Goal: Task Accomplishment & Management: Manage account settings

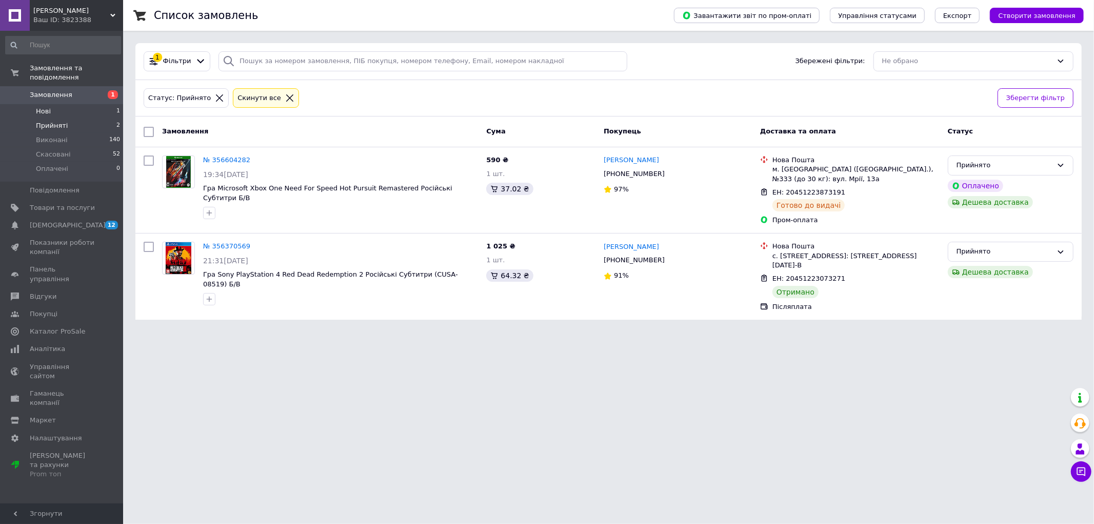
click at [84, 104] on li "Нові 1" at bounding box center [63, 111] width 126 height 14
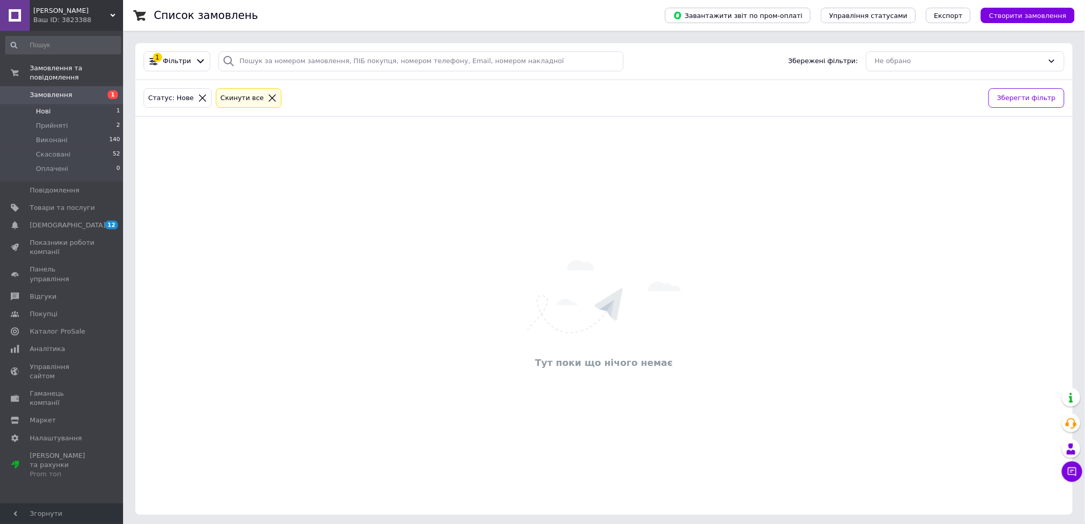
click at [85, 104] on li "Нові 1" at bounding box center [63, 111] width 126 height 14
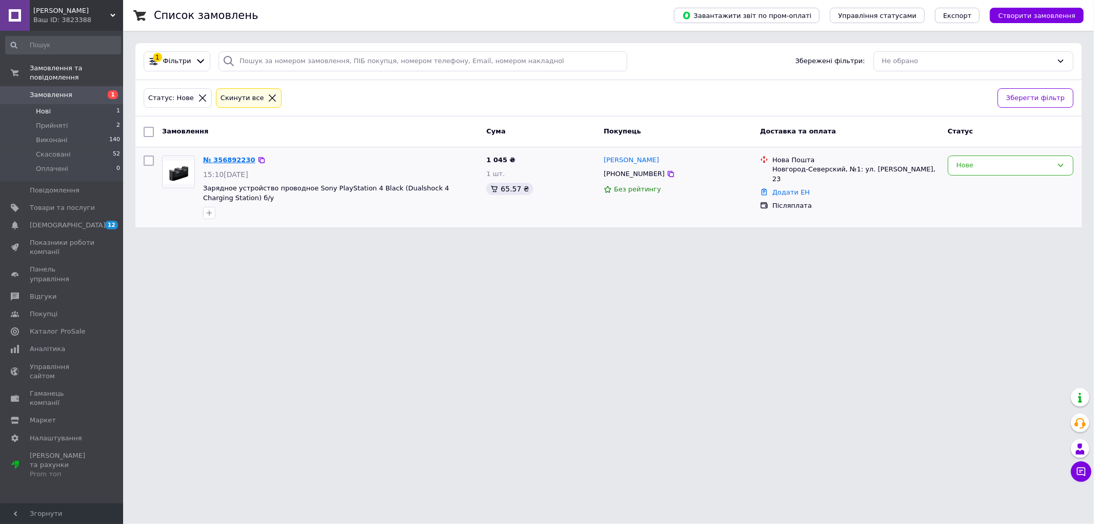
click at [226, 160] on link "№ 356892230" at bounding box center [229, 160] width 52 height 8
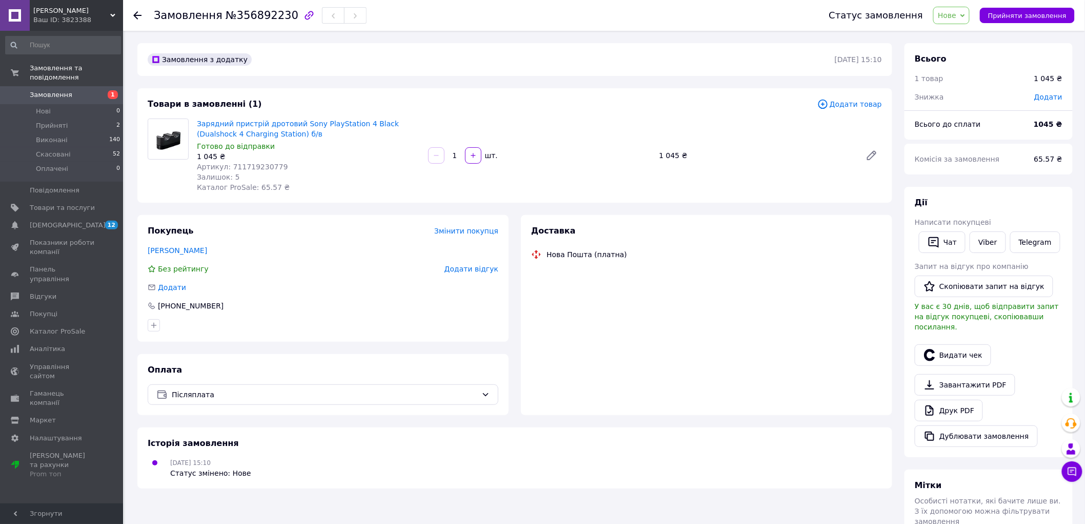
click at [957, 16] on span "Нове" at bounding box center [947, 15] width 18 height 8
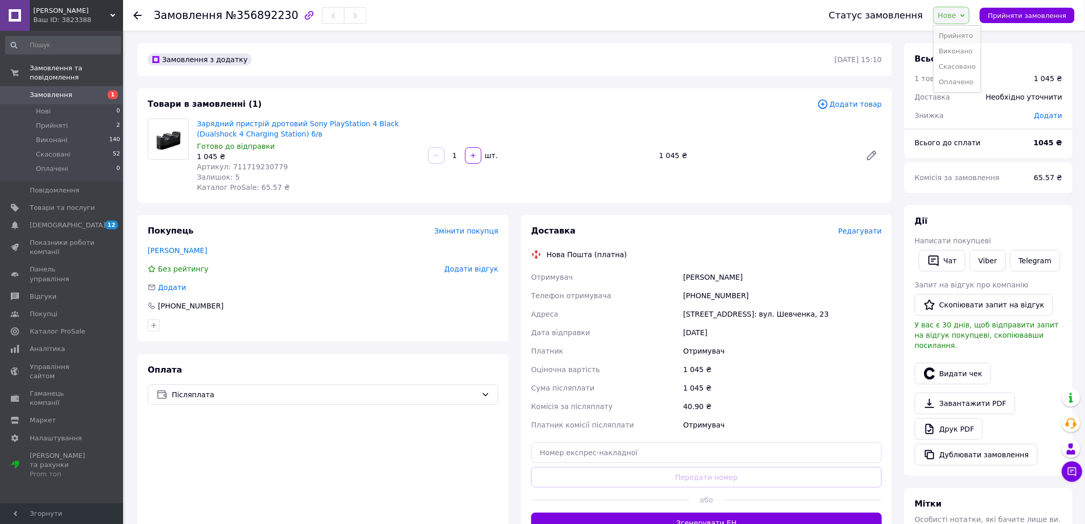
click at [963, 38] on li "Прийнято" at bounding box center [957, 35] width 47 height 15
click at [543, 13] on div "Замовлення №356892230" at bounding box center [472, 15] width 637 height 31
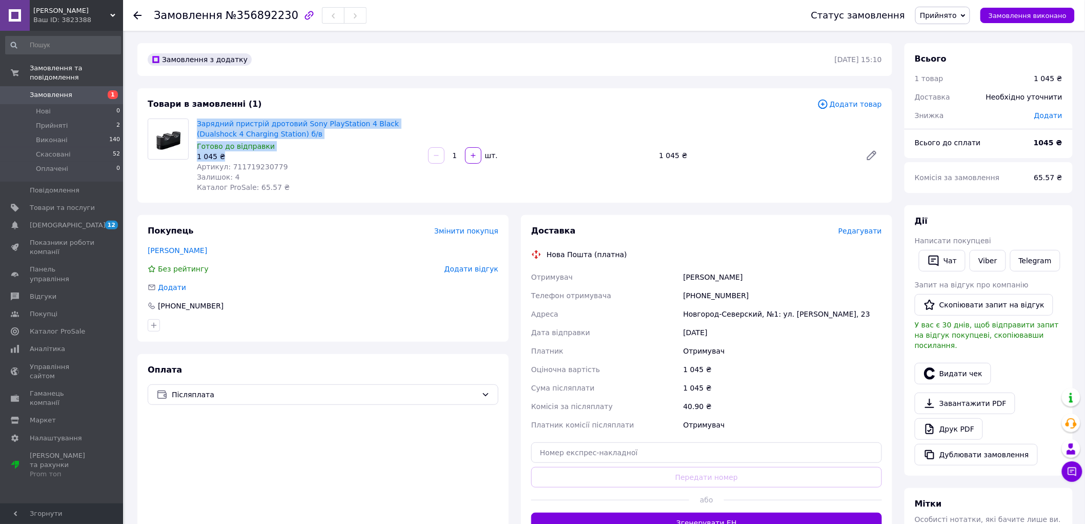
drag, startPoint x: 195, startPoint y: 115, endPoint x: 255, endPoint y: 154, distance: 71.3
click at [255, 154] on div "Товари в замовленні (1) Додати товар Зарядний пристрій дротовий Sony PlayStatio…" at bounding box center [514, 145] width 755 height 114
copy div "Зарядний пристрій дротовий Sony PlayStation 4 Black (Dualshock 4 Charging Stati…"
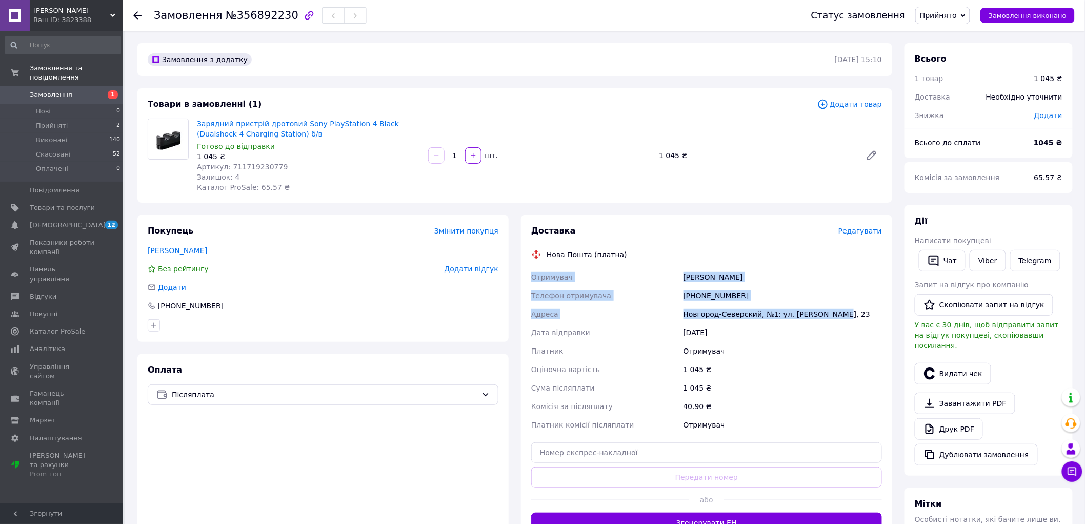
drag, startPoint x: 531, startPoint y: 278, endPoint x: 844, endPoint y: 311, distance: 314.2
click at [844, 311] on div "Отримувач [PERSON_NAME] Телефон отримувача [PHONE_NUMBER] [GEOGRAPHIC_DATA], №1…" at bounding box center [706, 351] width 355 height 166
copy div "Отримувач [PERSON_NAME] Телефон отримувача [PHONE_NUMBER] [GEOGRAPHIC_DATA], №1…"
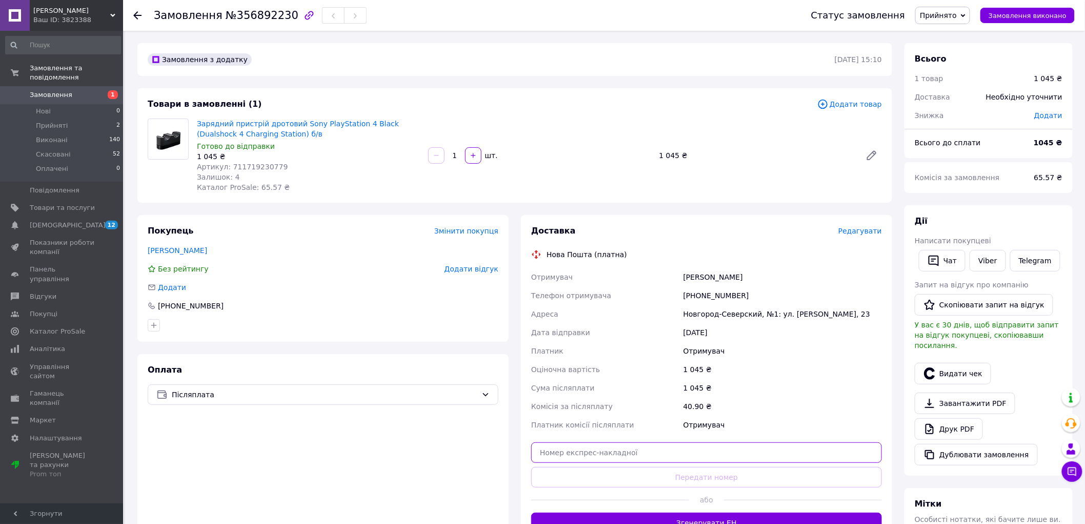
click at [615, 455] on input "text" at bounding box center [706, 452] width 351 height 21
paste input "20451225162977"
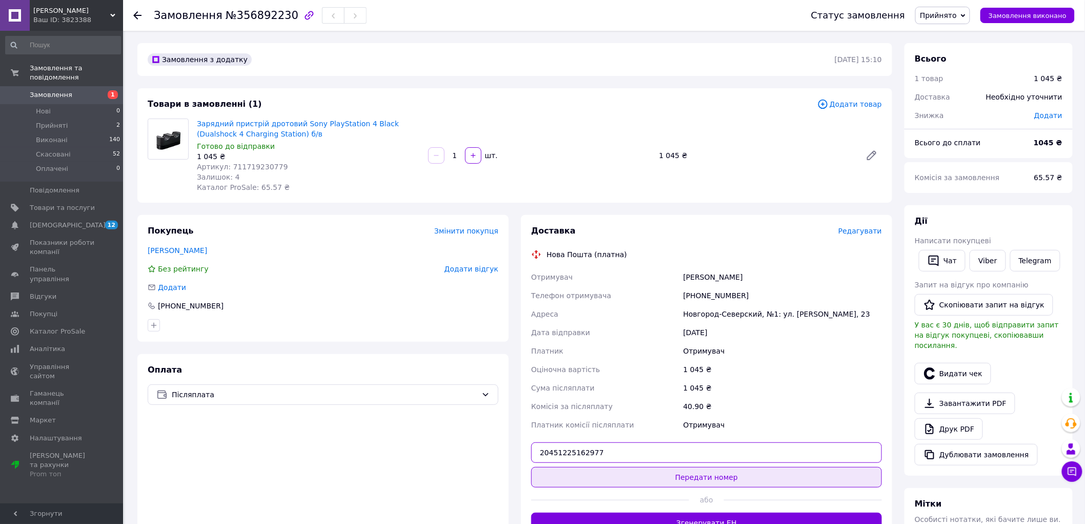
type input "20451225162977"
click at [701, 473] on button "Передати номер" at bounding box center [706, 477] width 351 height 21
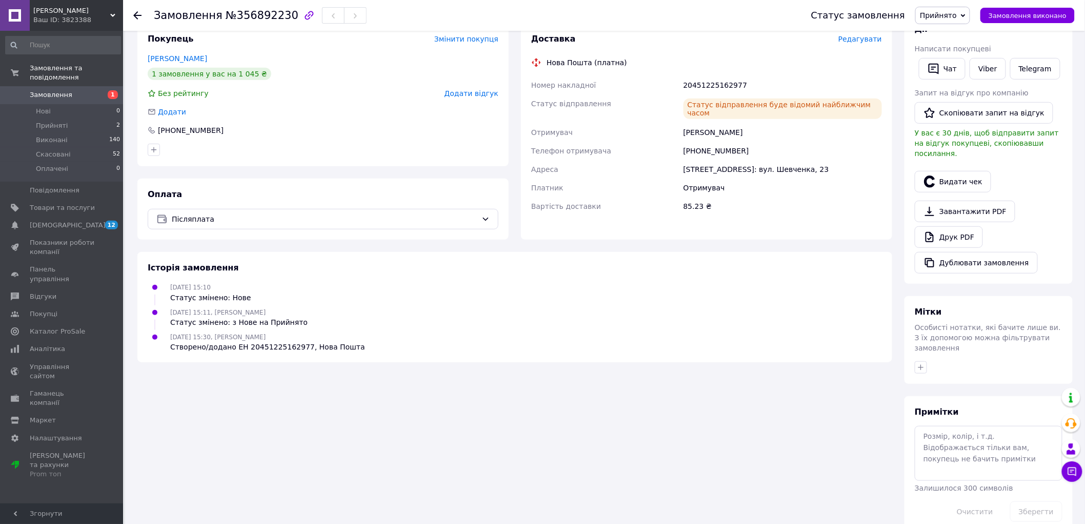
scroll to position [135, 0]
